Goal: Task Accomplishment & Management: Complete application form

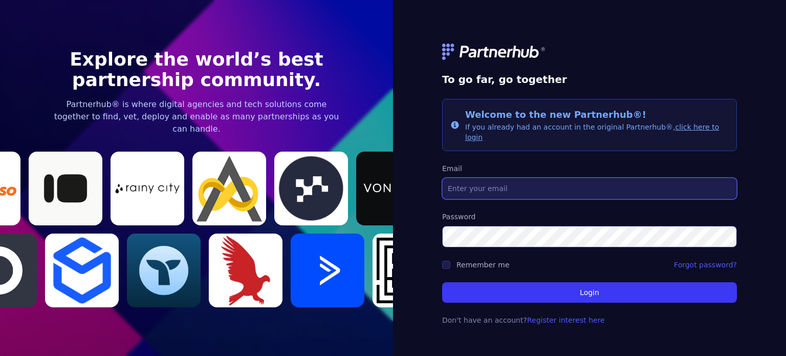
click at [525, 190] on input "Email" at bounding box center [589, 188] width 295 height 21
type input "[PERSON_NAME][EMAIL_ADDRESS][PERSON_NAME][DOMAIN_NAME]"
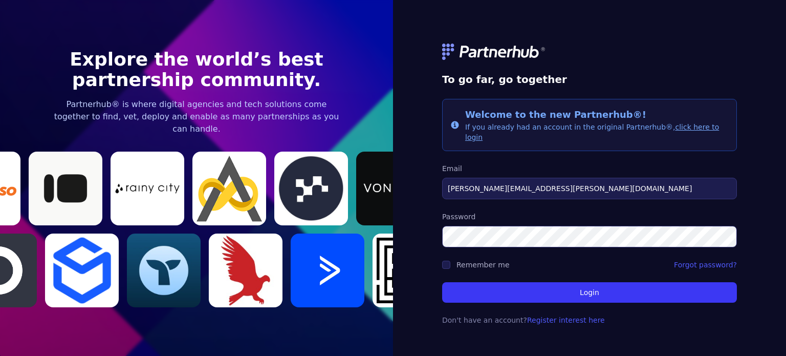
click at [448, 266] on form "To go far, go together Info Welcome to the new Partnerhub®! If you already had …" at bounding box center [589, 178] width 295 height 318
click at [449, 261] on input "Remember me" at bounding box center [446, 265] width 8 height 8
checkbox input "true"
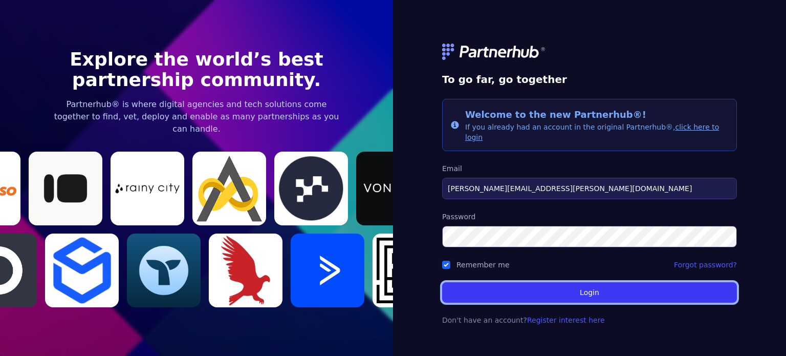
click at [516, 293] on button "Login" at bounding box center [589, 292] width 295 height 20
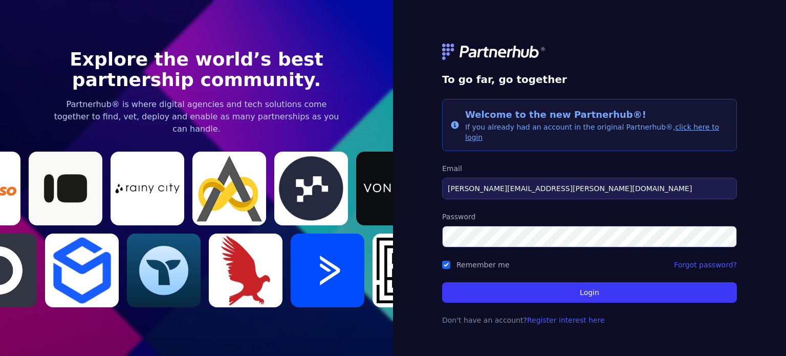
click at [473, 243] on form "To go far, go together Info Welcome to the new Partnerhub®! If you already had …" at bounding box center [589, 178] width 295 height 318
click at [639, 331] on form "To go far, go together Info Welcome to the new Partnerhub®! If you already had …" at bounding box center [589, 178] width 295 height 318
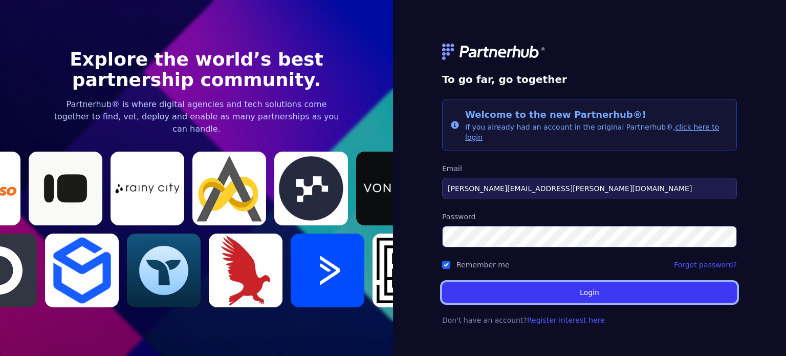
click at [546, 282] on button "Login" at bounding box center [589, 292] width 295 height 20
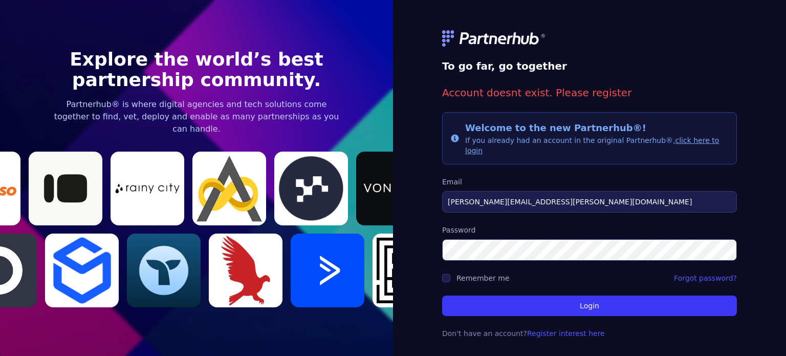
click at [691, 145] on link "click here to login" at bounding box center [592, 145] width 254 height 18
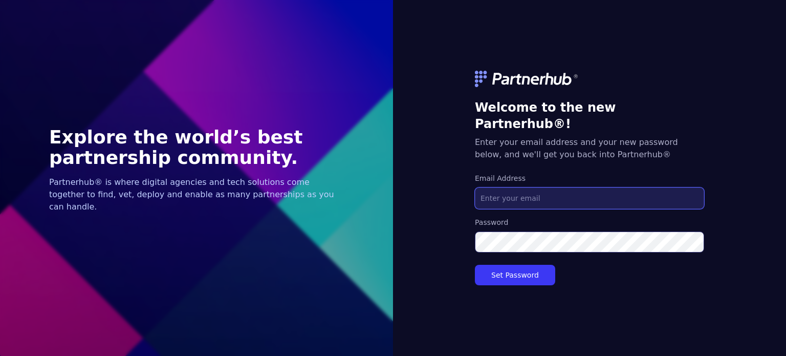
click at [530, 197] on input "Email Address" at bounding box center [589, 197] width 229 height 21
type input "[PERSON_NAME][EMAIL_ADDRESS][PERSON_NAME][DOMAIN_NAME]"
drag, startPoint x: 606, startPoint y: 184, endPoint x: 448, endPoint y: 189, distance: 158.2
click at [447, 193] on div "Welcome to the new Partnerhub®! Enter your email address and your new password …" at bounding box center [589, 178] width 393 height 356
